Goal: Browse casually

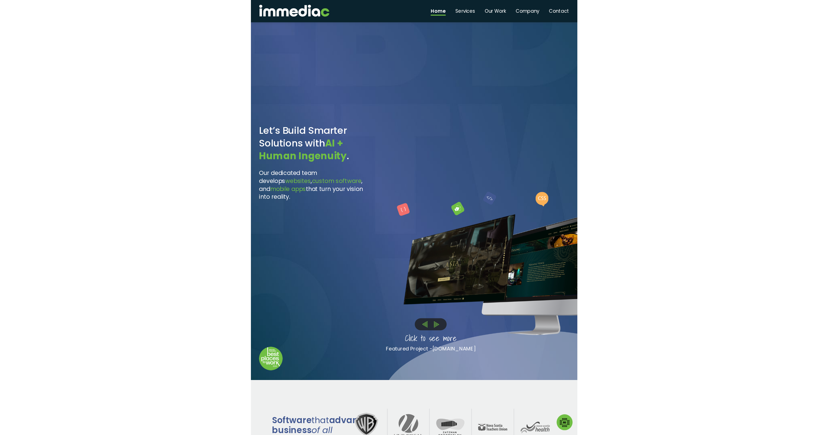
scroll to position [51, 0]
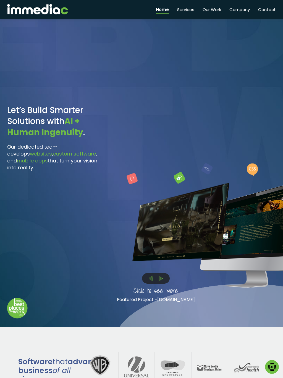
click at [153, 279] on img at bounding box center [151, 278] width 4 height 6
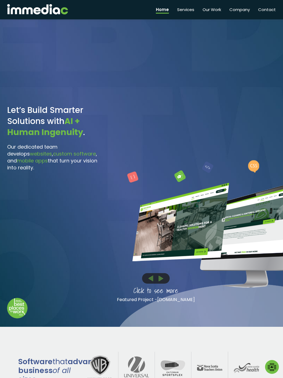
click at [151, 279] on img at bounding box center [151, 278] width 4 height 6
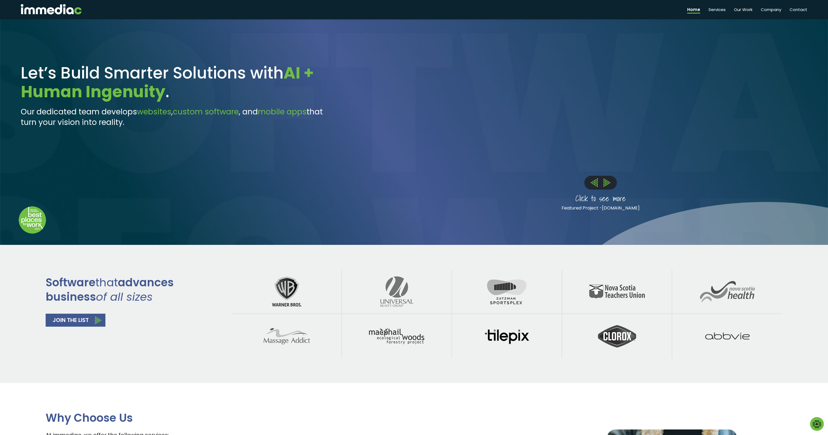
scroll to position [0, 0]
